Goal: Information Seeking & Learning: Learn about a topic

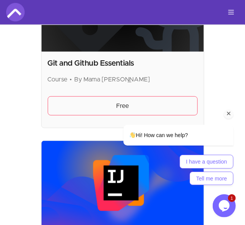
click at [111, 100] on div "Hi! How can we help? I have a question Tell me more" at bounding box center [167, 121] width 138 height 135
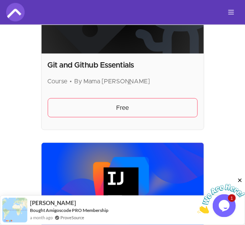
scroll to position [1698, 0]
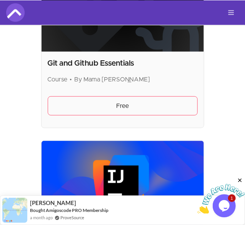
click at [117, 102] on link "Free" at bounding box center [123, 105] width 150 height 19
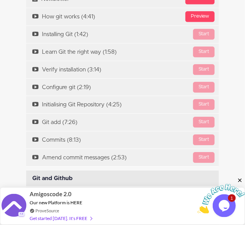
scroll to position [1987, 0]
